Goal: Information Seeking & Learning: Learn about a topic

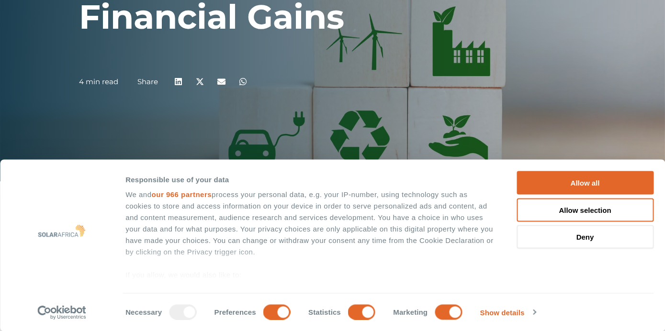
scroll to position [172, 0]
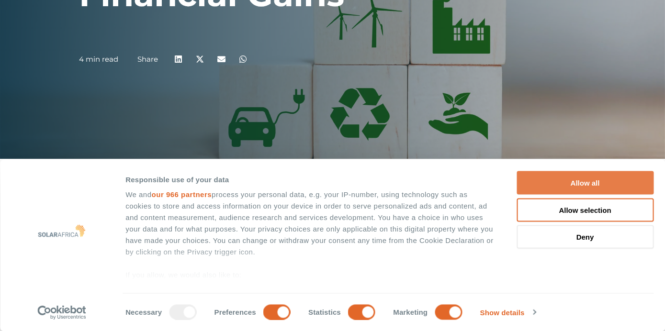
click at [574, 180] on button "Allow all" at bounding box center [585, 182] width 137 height 23
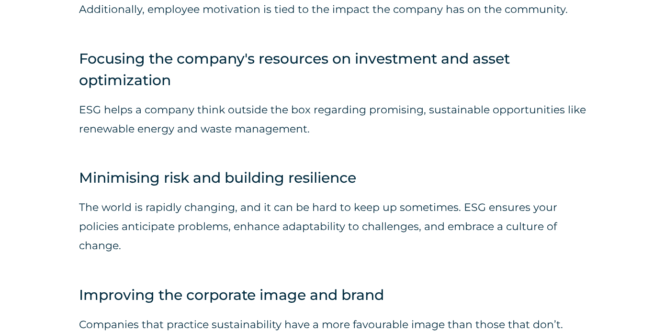
scroll to position [1941, 0]
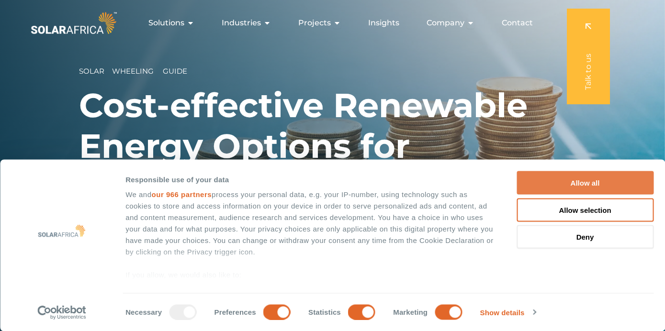
click at [574, 188] on button "Allow all" at bounding box center [585, 182] width 137 height 23
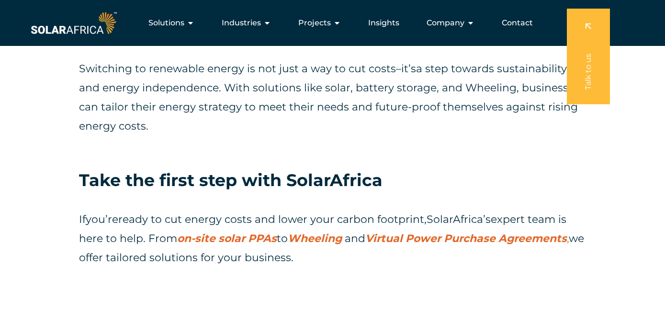
scroll to position [2037, 0]
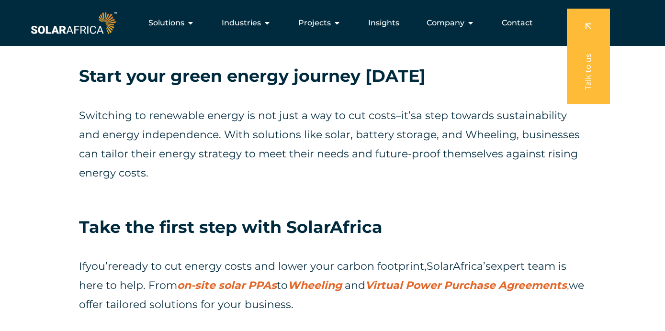
drag, startPoint x: 176, startPoint y: 172, endPoint x: 77, endPoint y: 117, distance: 113.4
copy p "Switching to renewable energy is not just a way to cut costs – it’s a step towa…"
